Goal: Information Seeking & Learning: Learn about a topic

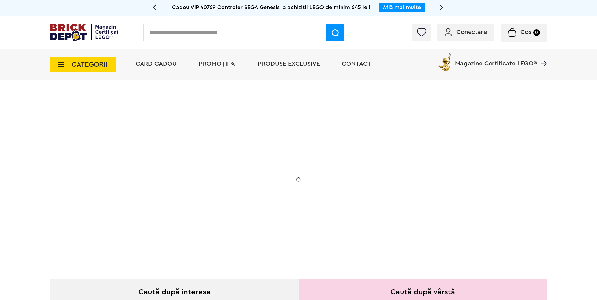
click at [254, 39] on input "text" at bounding box center [235, 33] width 183 height 18
type input "*******"
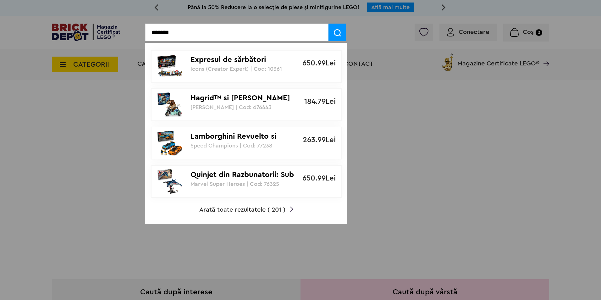
click at [171, 34] on input "*******" at bounding box center [236, 33] width 183 height 18
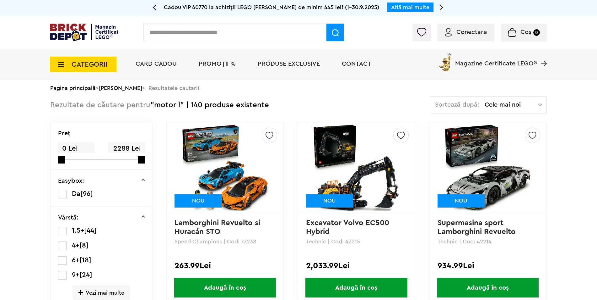
click at [196, 35] on input "text" at bounding box center [235, 33] width 183 height 18
type input "********"
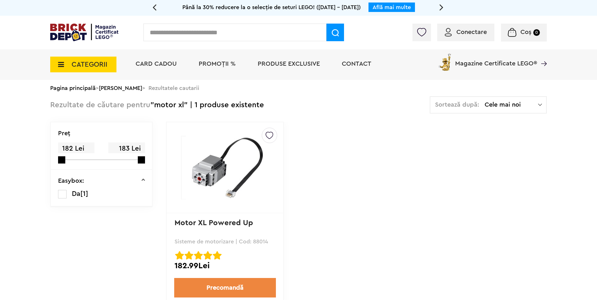
click at [262, 242] on p "Sisteme de motorizare | Cod: 88014" at bounding box center [225, 241] width 101 height 6
copy p "88014"
click at [223, 176] on img at bounding box center [225, 167] width 88 height 63
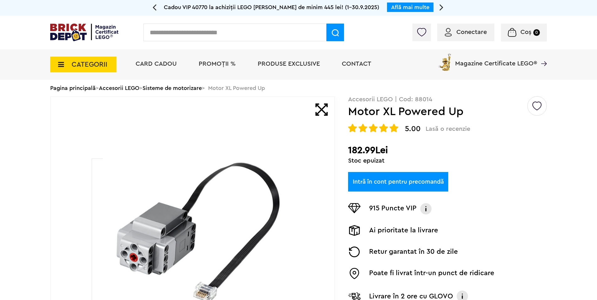
drag, startPoint x: 0, startPoint y: 0, endPoint x: 33, endPoint y: 133, distance: 136.5
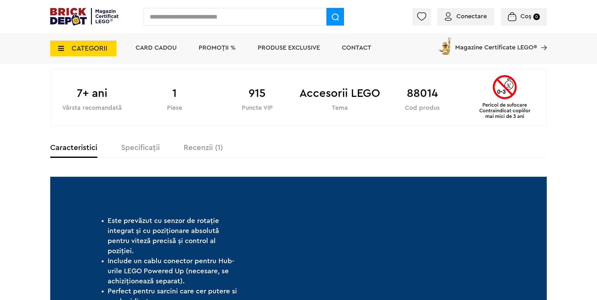
scroll to position [346, 0]
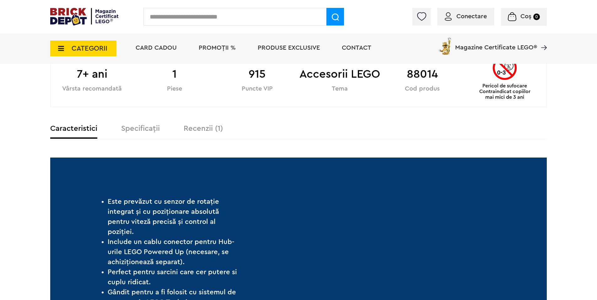
click at [205, 131] on label "Recenzii (1)" at bounding box center [203, 129] width 39 height 8
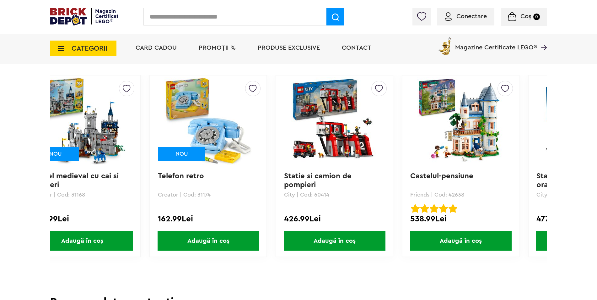
scroll to position [0, 1902]
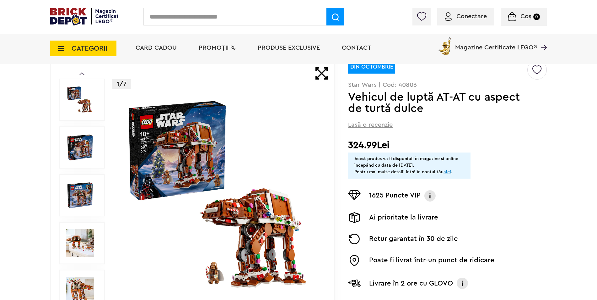
scroll to position [63, 0]
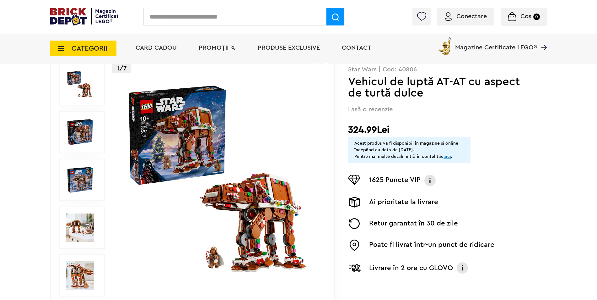
click at [244, 230] on img at bounding box center [220, 180] width 202 height 202
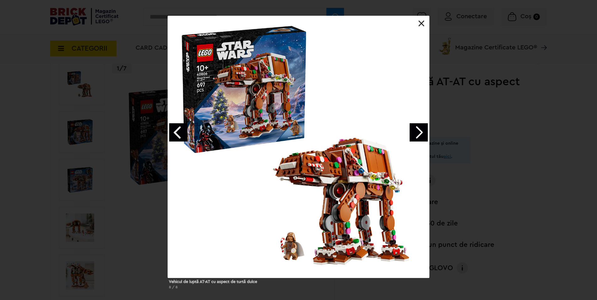
click at [419, 132] on link "Next image" at bounding box center [419, 132] width 18 height 18
click at [422, 134] on link "Next image" at bounding box center [419, 132] width 18 height 18
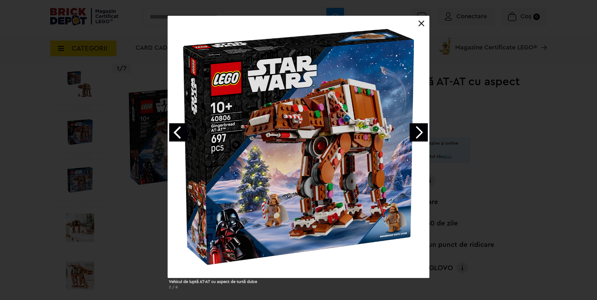
click at [422, 134] on link "Next image" at bounding box center [419, 132] width 18 height 18
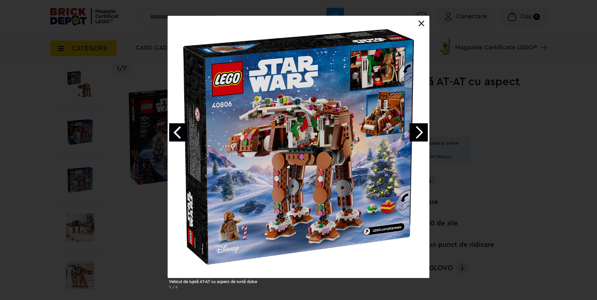
click at [424, 131] on link "Next image" at bounding box center [419, 132] width 18 height 18
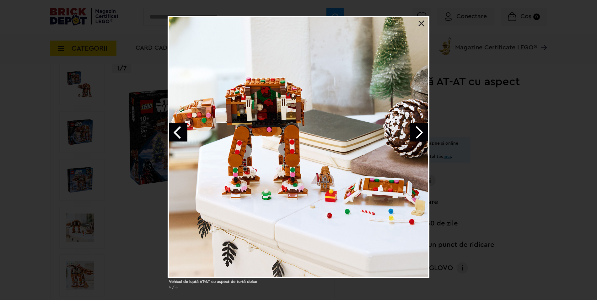
click at [421, 131] on link "Next image" at bounding box center [419, 132] width 18 height 18
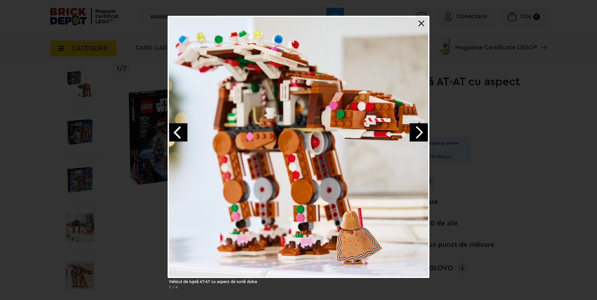
click at [421, 131] on link "Next image" at bounding box center [419, 132] width 18 height 18
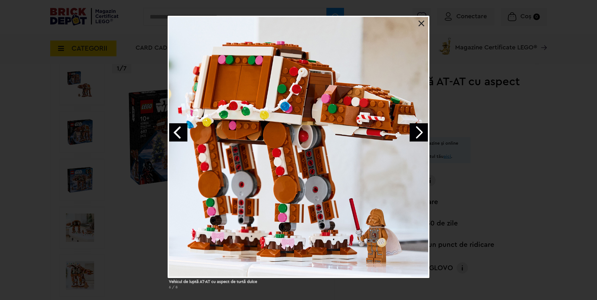
click at [420, 131] on link "Next image" at bounding box center [419, 132] width 18 height 18
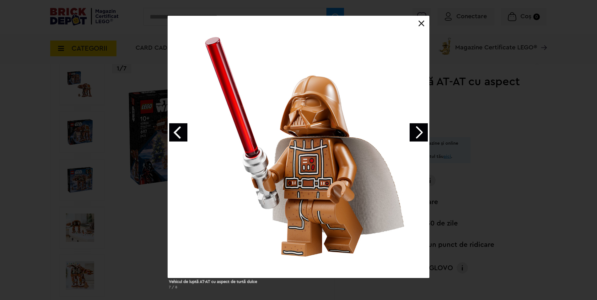
click at [420, 131] on link "Next image" at bounding box center [419, 132] width 18 height 18
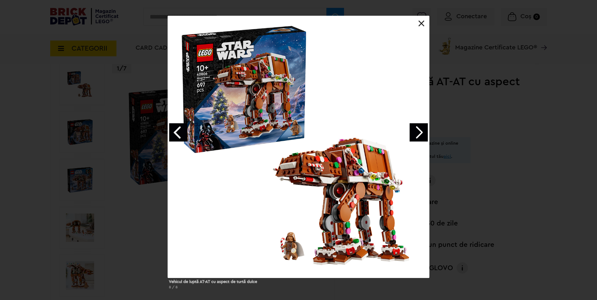
click at [413, 132] on link "Next image" at bounding box center [419, 132] width 18 height 18
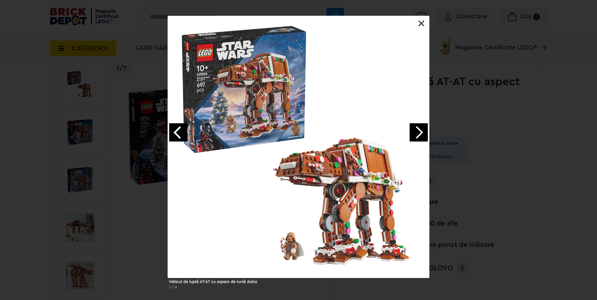
click at [416, 133] on link "Next image" at bounding box center [419, 132] width 18 height 18
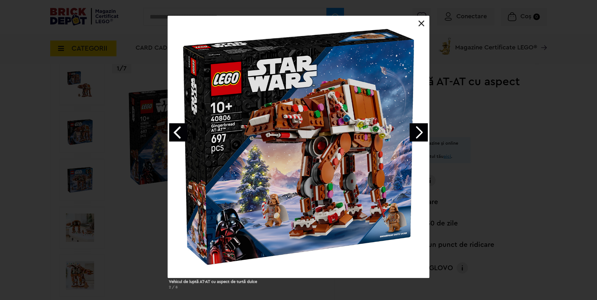
click at [416, 133] on link "Next image" at bounding box center [419, 132] width 18 height 18
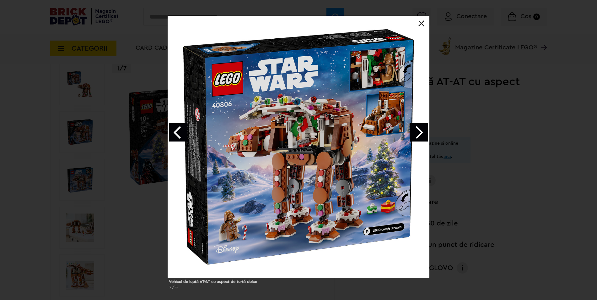
click at [420, 132] on link "Next image" at bounding box center [419, 132] width 18 height 18
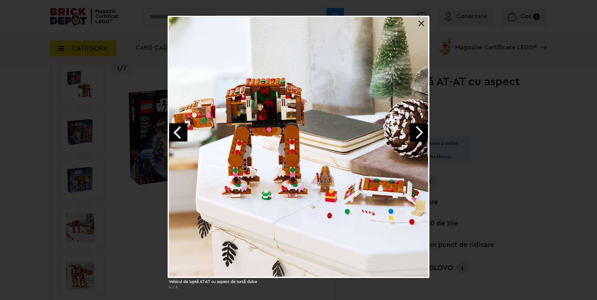
click at [417, 131] on link "Next image" at bounding box center [419, 132] width 18 height 18
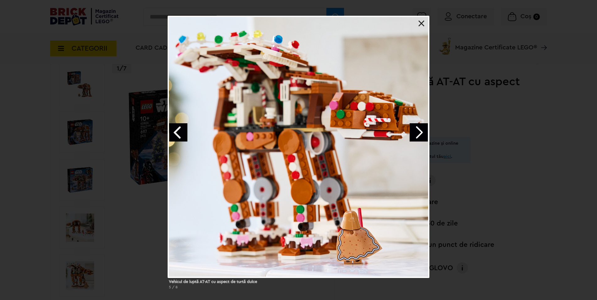
click at [501, 160] on div "Vehicul de luptă AT-AT cu aspect de turtă dulce 5 / 8" at bounding box center [298, 155] width 597 height 278
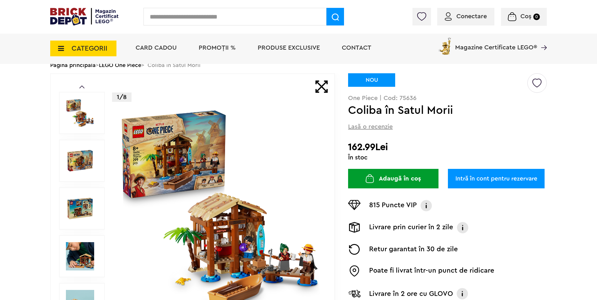
scroll to position [63, 0]
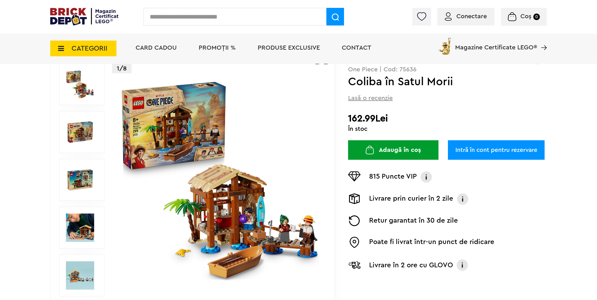
click at [214, 174] on img at bounding box center [220, 180] width 202 height 202
